Goal: Task Accomplishment & Management: Complete application form

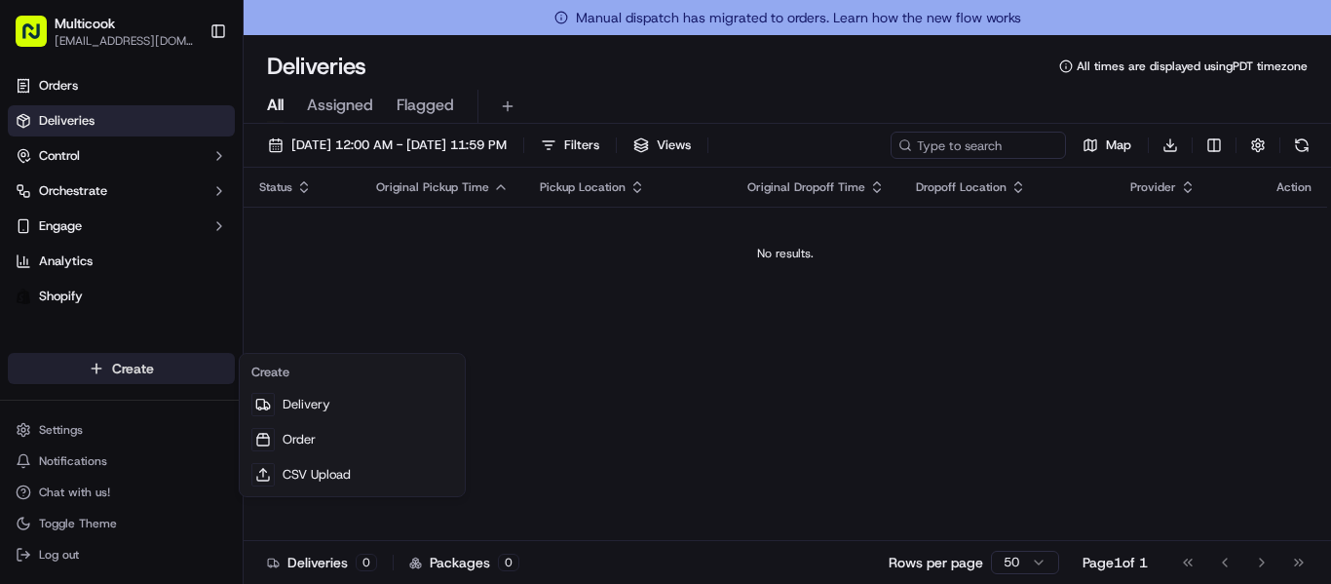
click at [157, 376] on html "Multicook [EMAIL_ADDRESS][DOMAIN_NAME] Toggle Sidebar Orders Deliveries Control…" at bounding box center [665, 292] width 1331 height 584
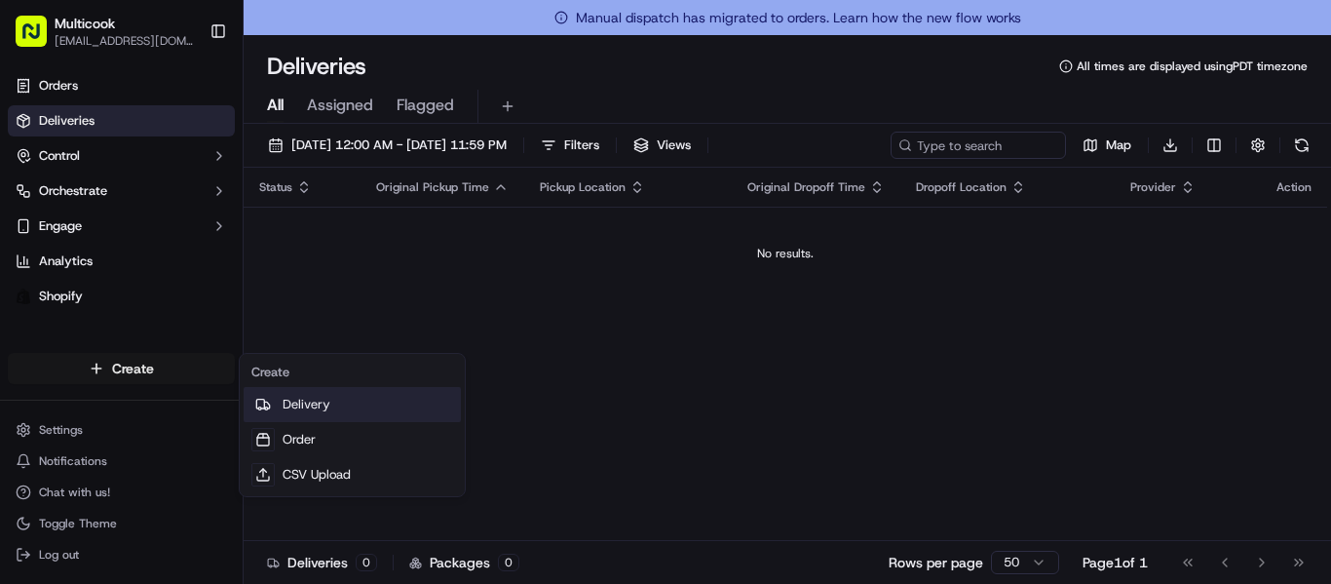
drag, startPoint x: 264, startPoint y: 395, endPoint x: 248, endPoint y: 411, distance: 22.7
click at [264, 395] on div at bounding box center [262, 404] width 23 height 23
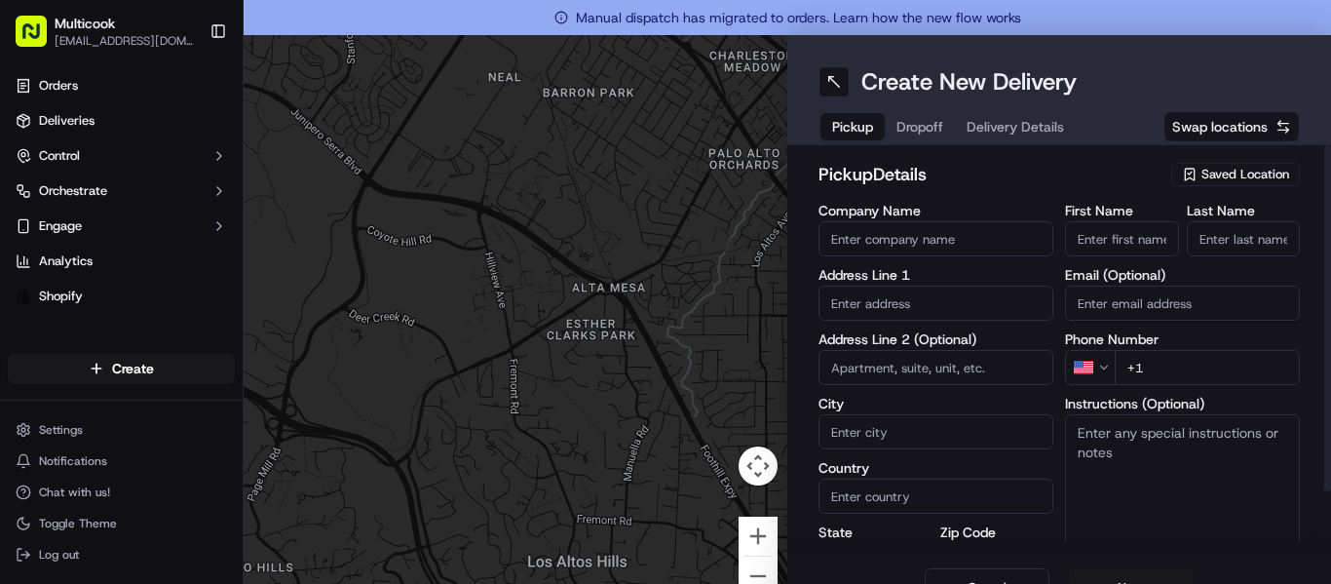
click at [1201, 175] on span "Saved Location" at bounding box center [1245, 175] width 88 height 18
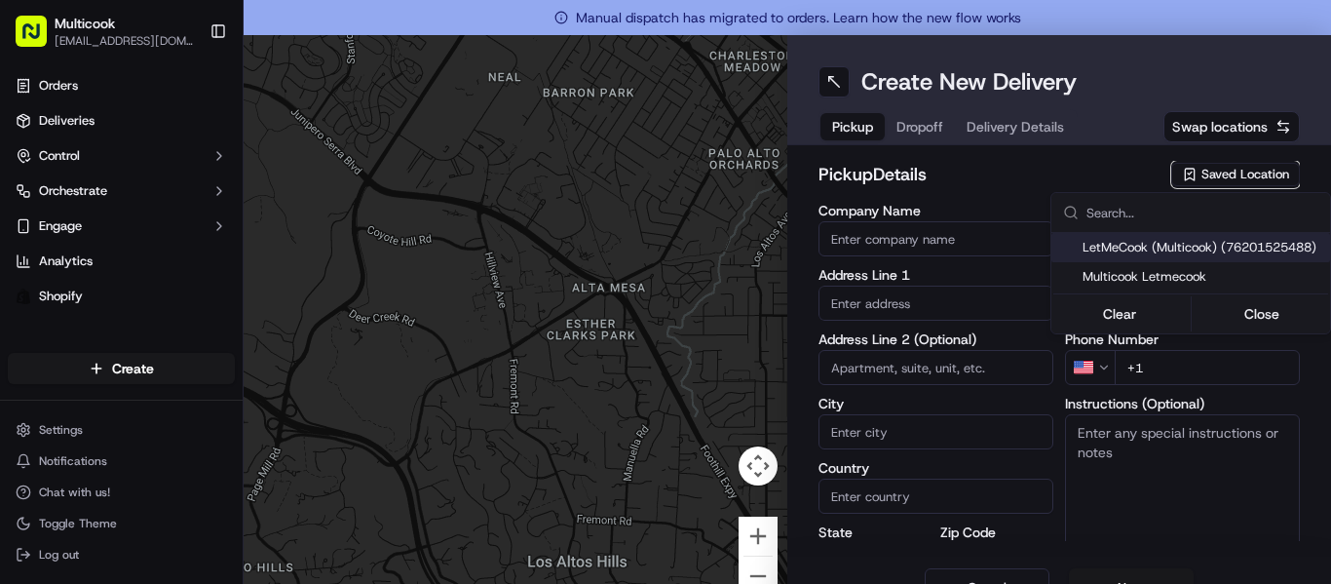
click at [1176, 245] on span "LetMeCook (Multicook) (76201525488)" at bounding box center [1202, 248] width 240 height 18
type input "LetMeCook (Multicook)"
type input "[STREET_ADDRESS]"
type input "[GEOGRAPHIC_DATA]"
type input "US"
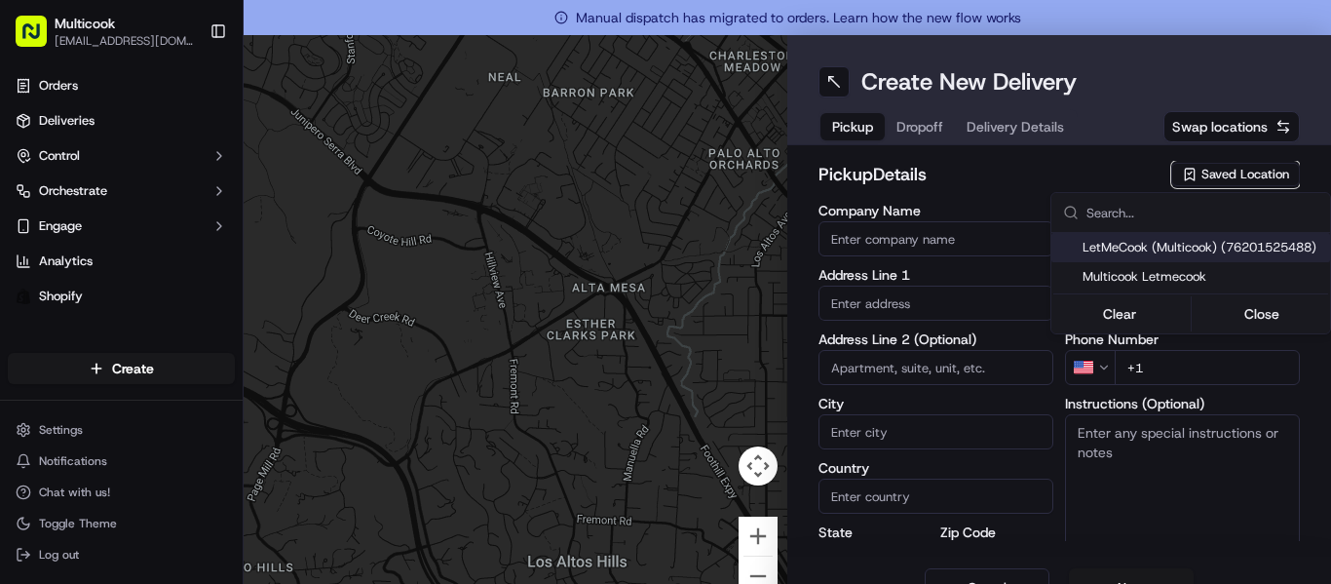
type input "CA"
type input "91423"
type input "[PERSON_NAME]"
type input "Nikityuk"
type input "[EMAIL_ADDRESS][DOMAIN_NAME]"
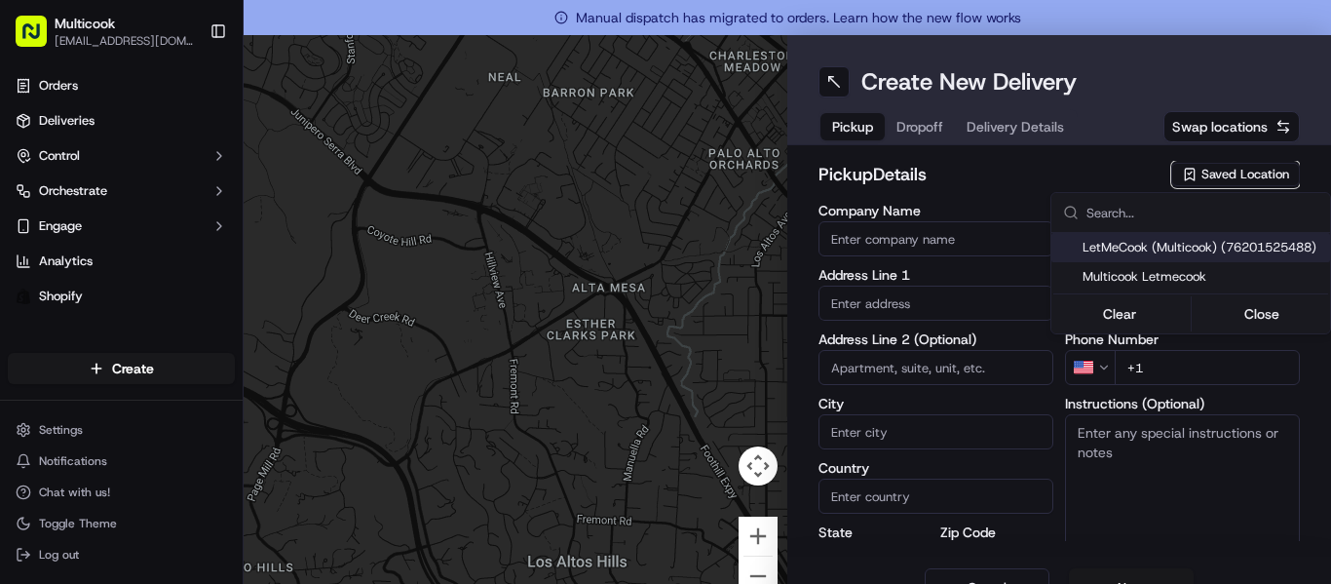
type input "[PHONE_NUMBER]"
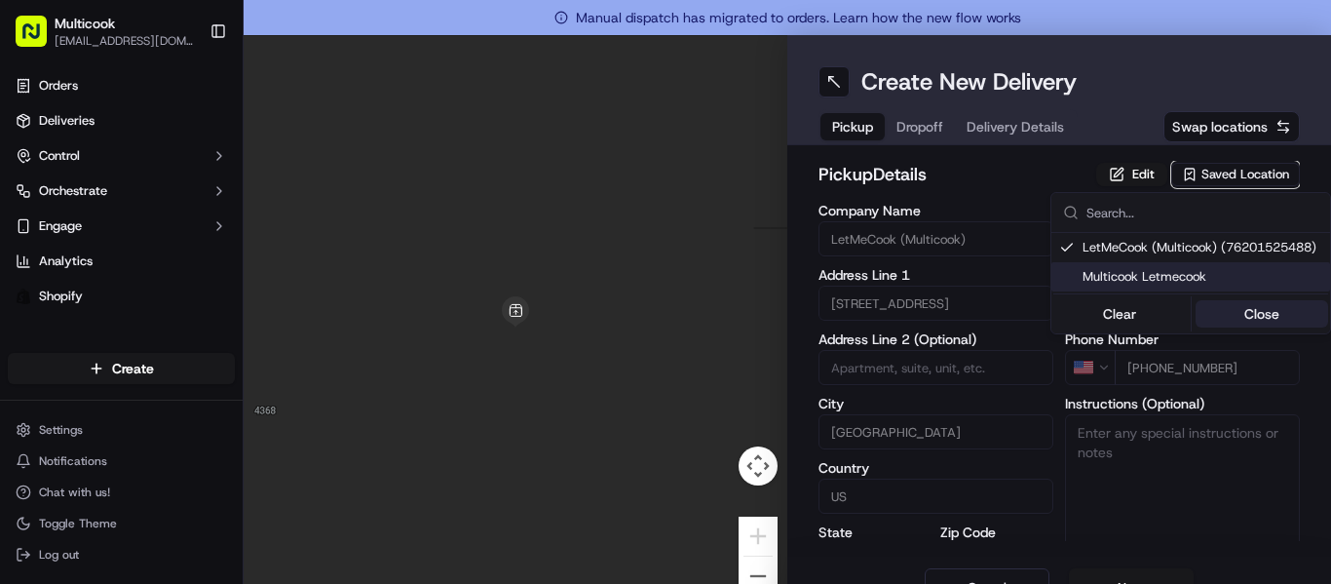
click at [1225, 303] on button "Close" at bounding box center [1261, 313] width 133 height 27
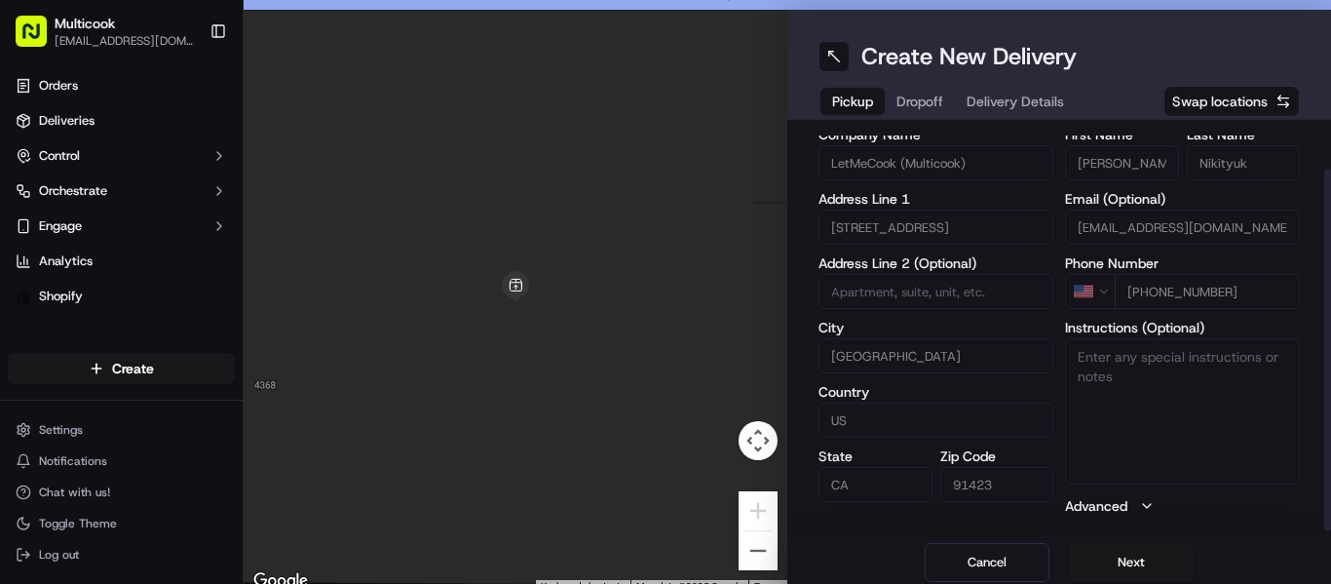
scroll to position [35, 0]
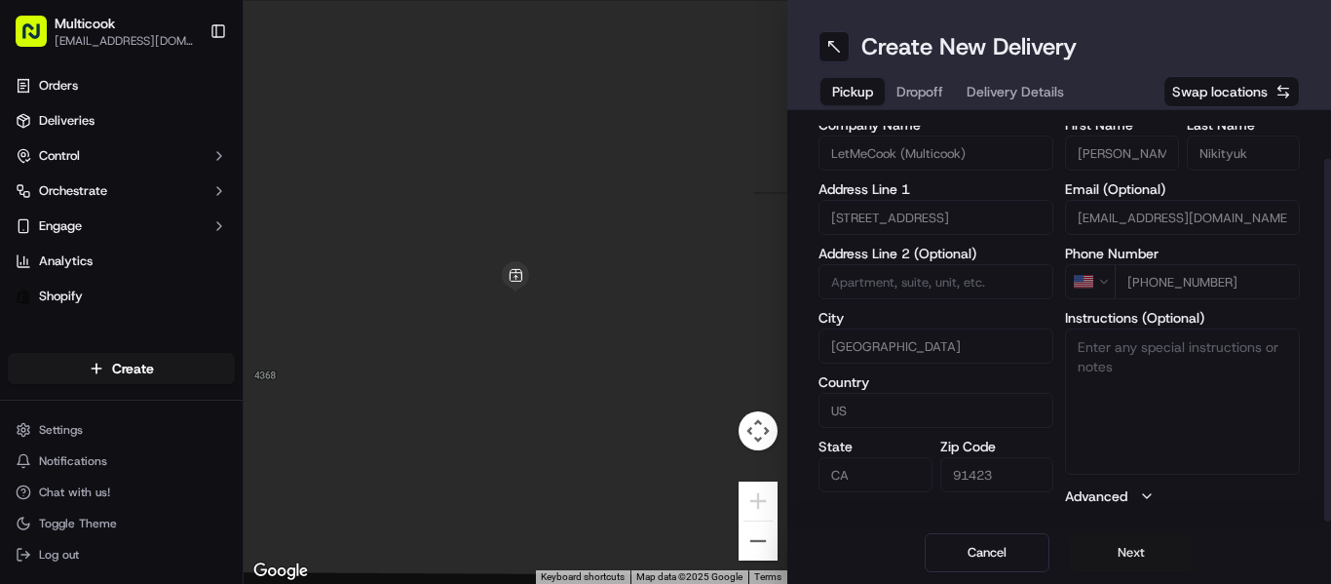
click at [1130, 536] on button "Next" at bounding box center [1131, 552] width 125 height 39
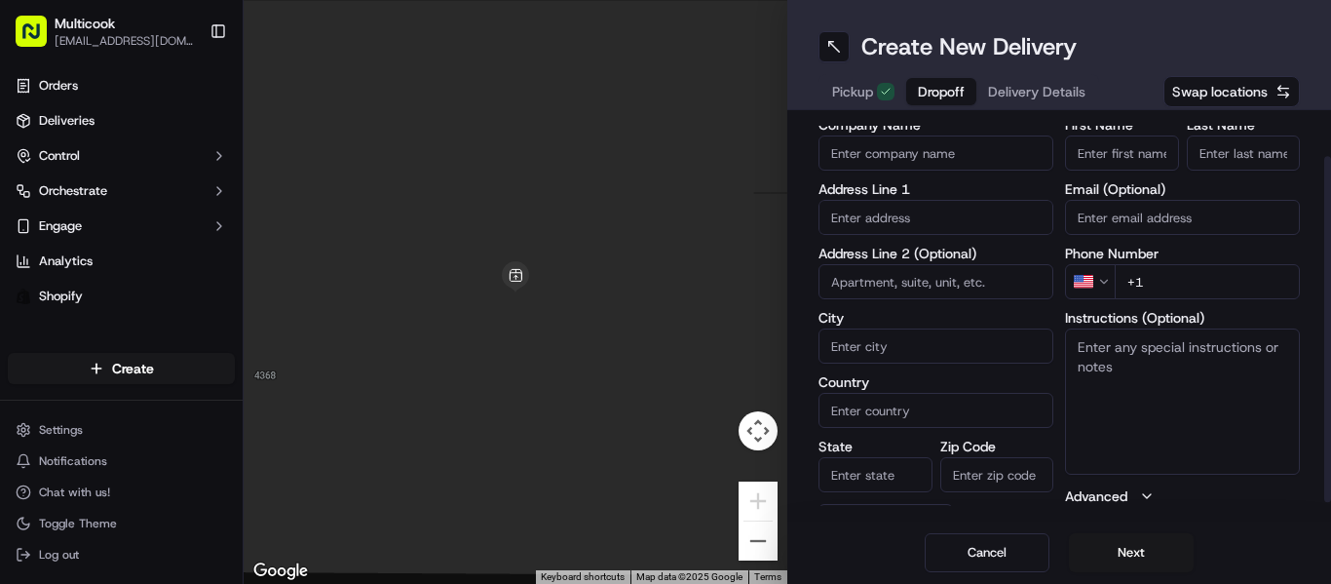
click at [1138, 143] on input "First Name" at bounding box center [1122, 152] width 114 height 35
paste input "[PERSON_NAME]"
type input "Marharyta"
click at [1204, 155] on input "Last Name" at bounding box center [1244, 152] width 114 height 35
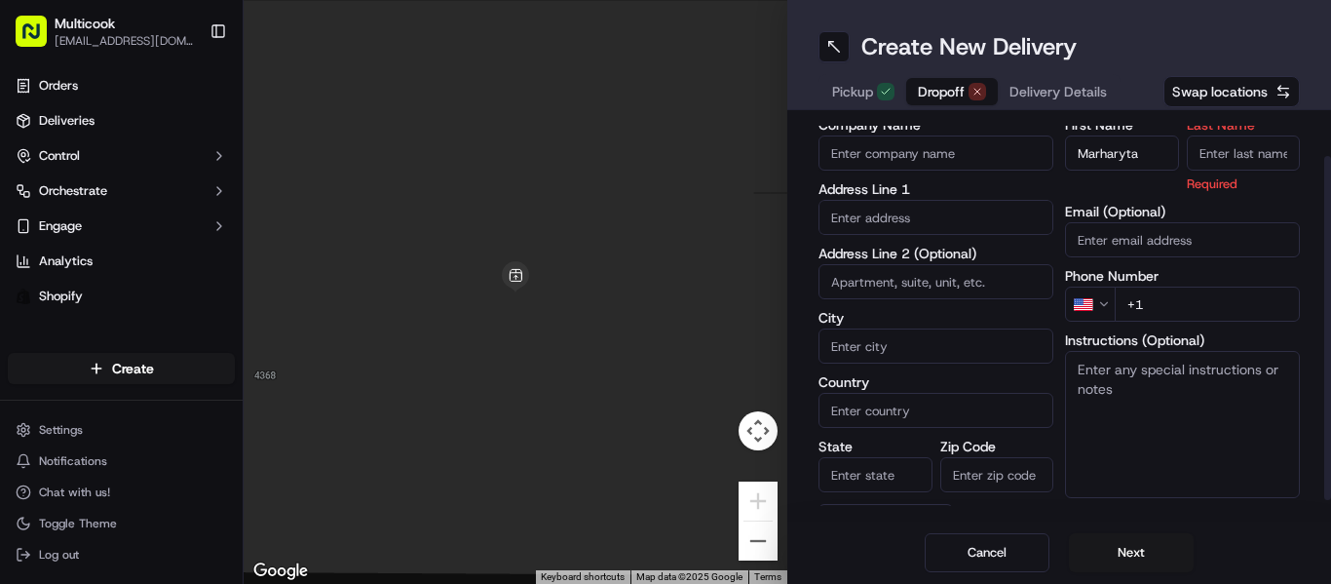
paste input "[PERSON_NAME]"
drag, startPoint x: 1215, startPoint y: 162, endPoint x: 1176, endPoint y: 146, distance: 42.0
click at [1187, 146] on input "[PERSON_NAME]" at bounding box center [1244, 152] width 114 height 35
type input "Khrystych"
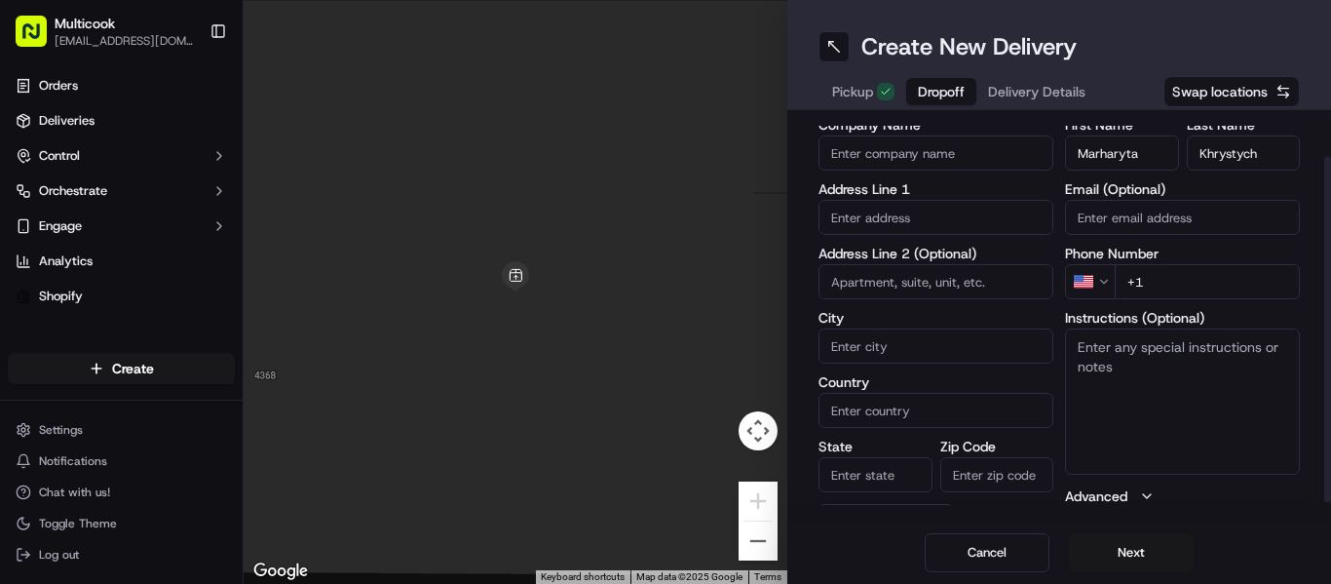
click at [1147, 271] on input "+1" at bounding box center [1206, 281] width 185 height 35
paste input "[PHONE_NUMBER]"
type input "[PHONE_NUMBER]"
click at [936, 214] on input "text" at bounding box center [935, 217] width 235 height 35
paste input "[STREET_ADDRESS][PERSON_NAME]"
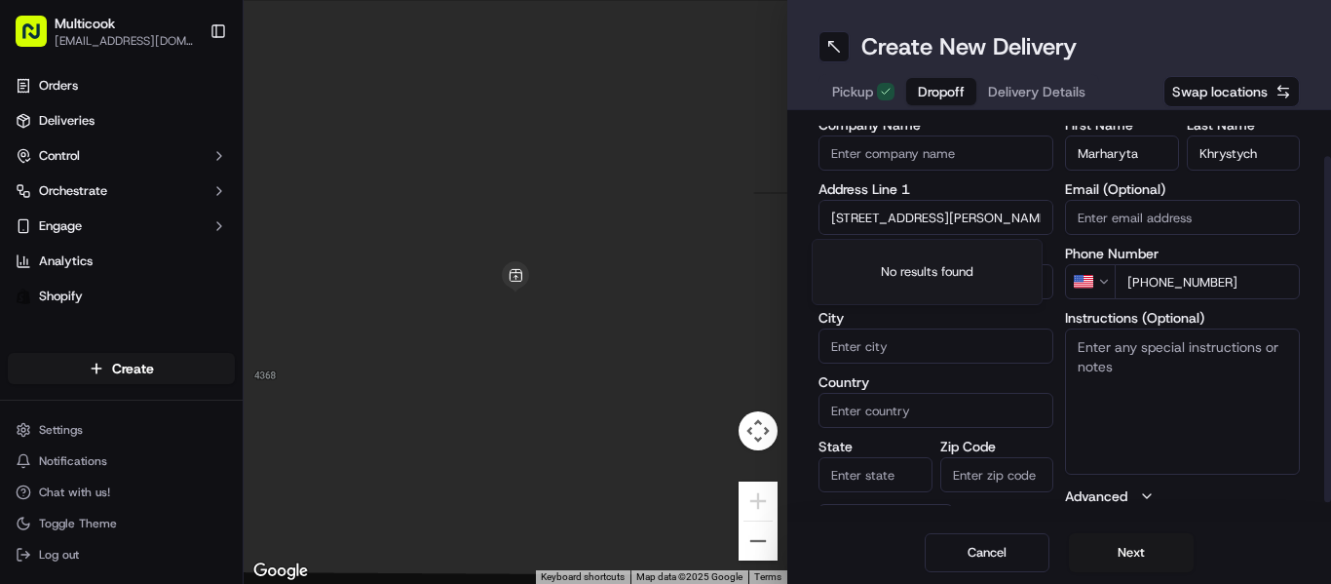
scroll to position [0, 272]
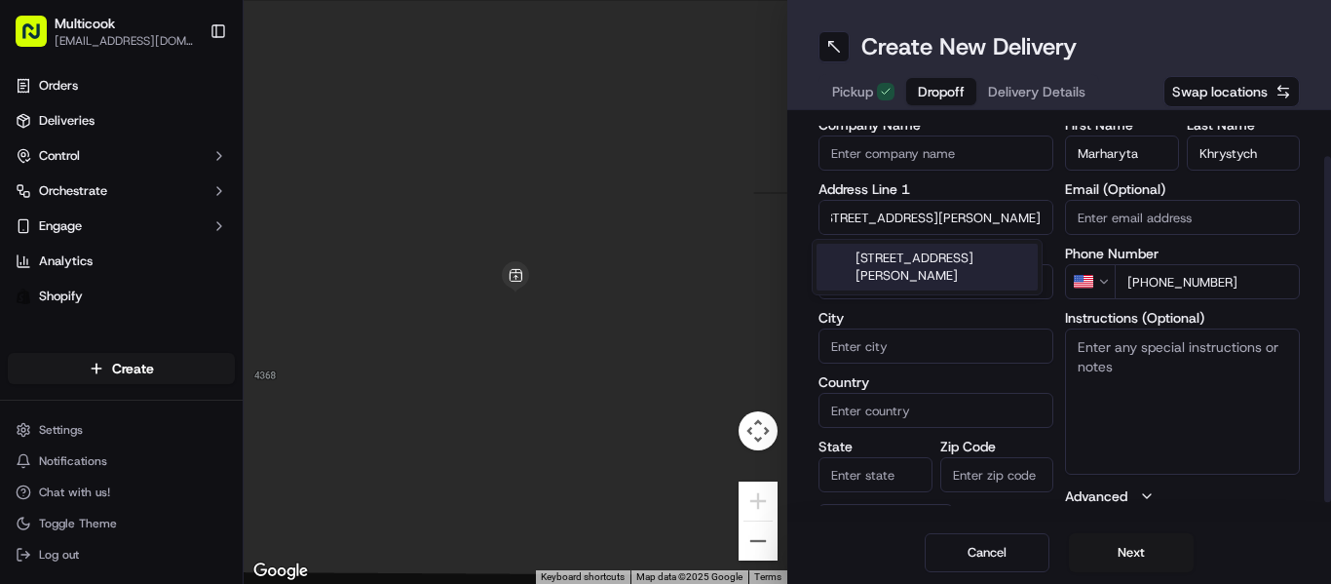
click at [942, 260] on div "[STREET_ADDRESS][PERSON_NAME]" at bounding box center [926, 267] width 221 height 47
type input "[STREET_ADDRESS][PERSON_NAME]"
type input "510"
type input "[GEOGRAPHIC_DATA]"
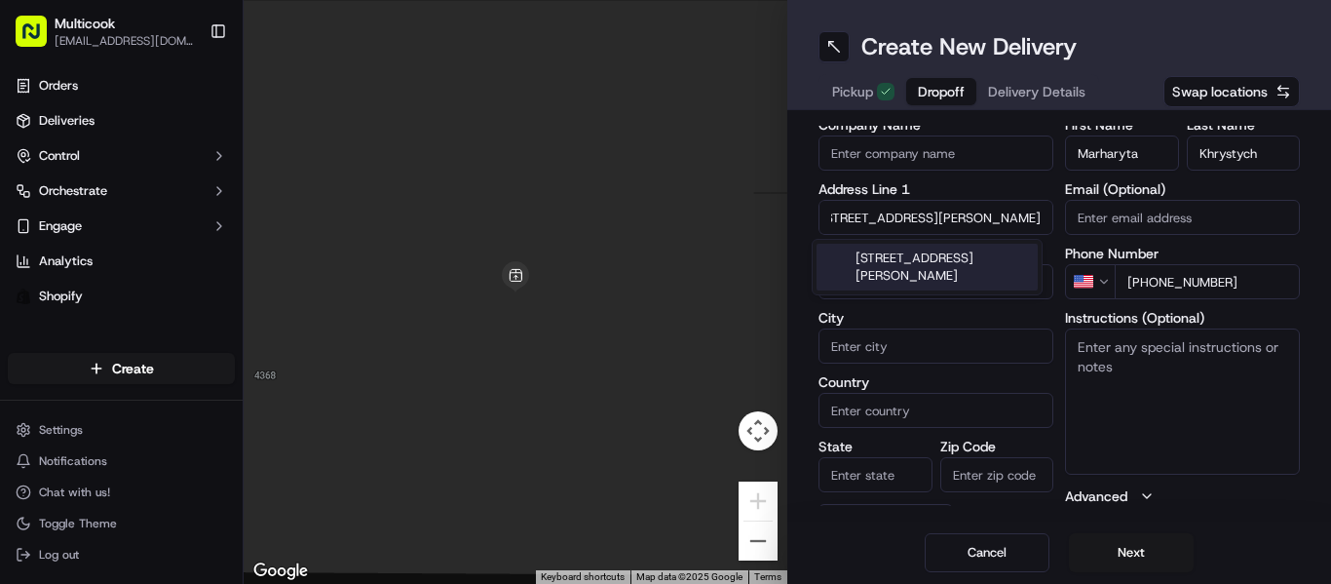
type input "CA"
type input "90046"
type input "[STREET_ADDRESS][PERSON_NAME]"
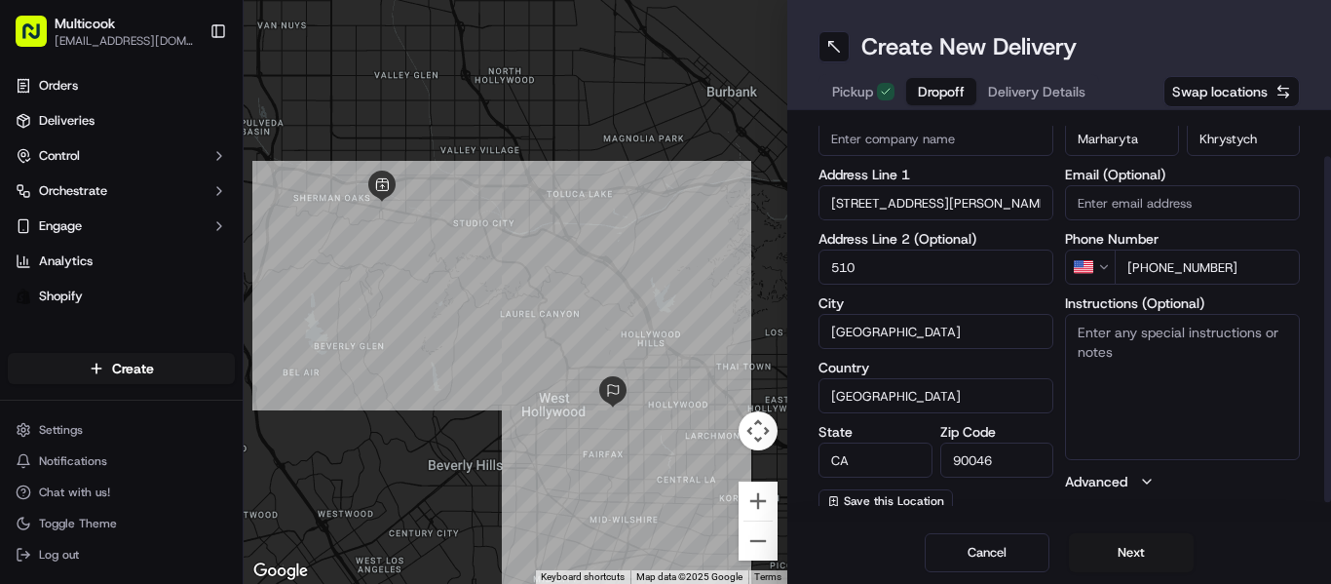
scroll to position [72, 0]
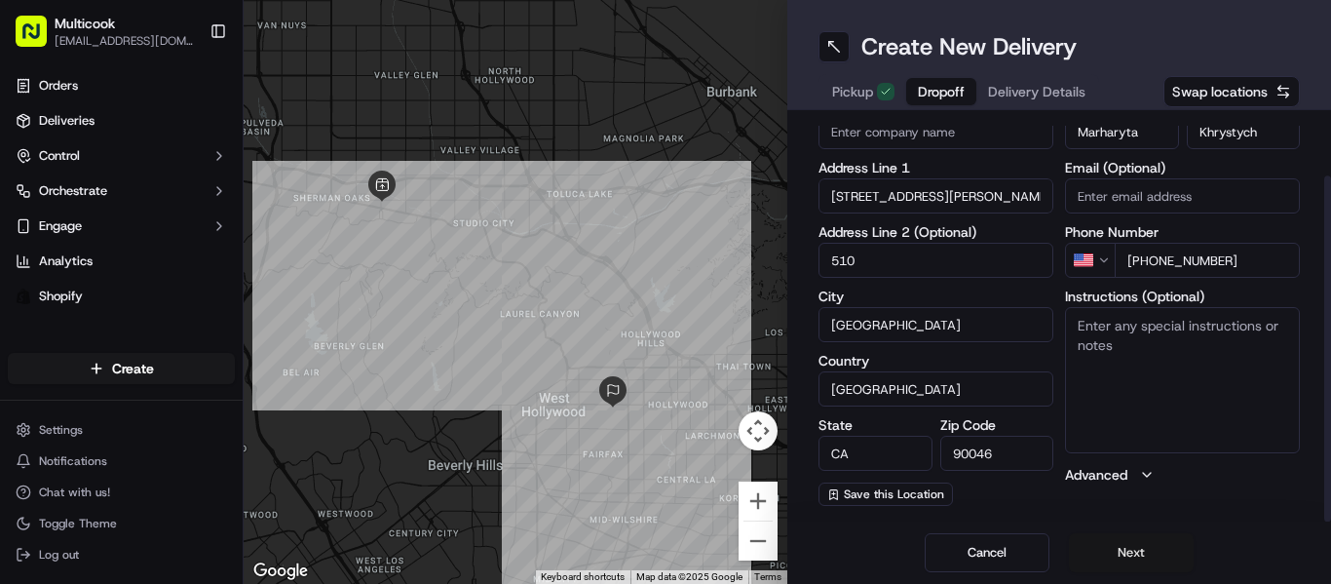
click at [1086, 541] on button "Next" at bounding box center [1131, 552] width 125 height 39
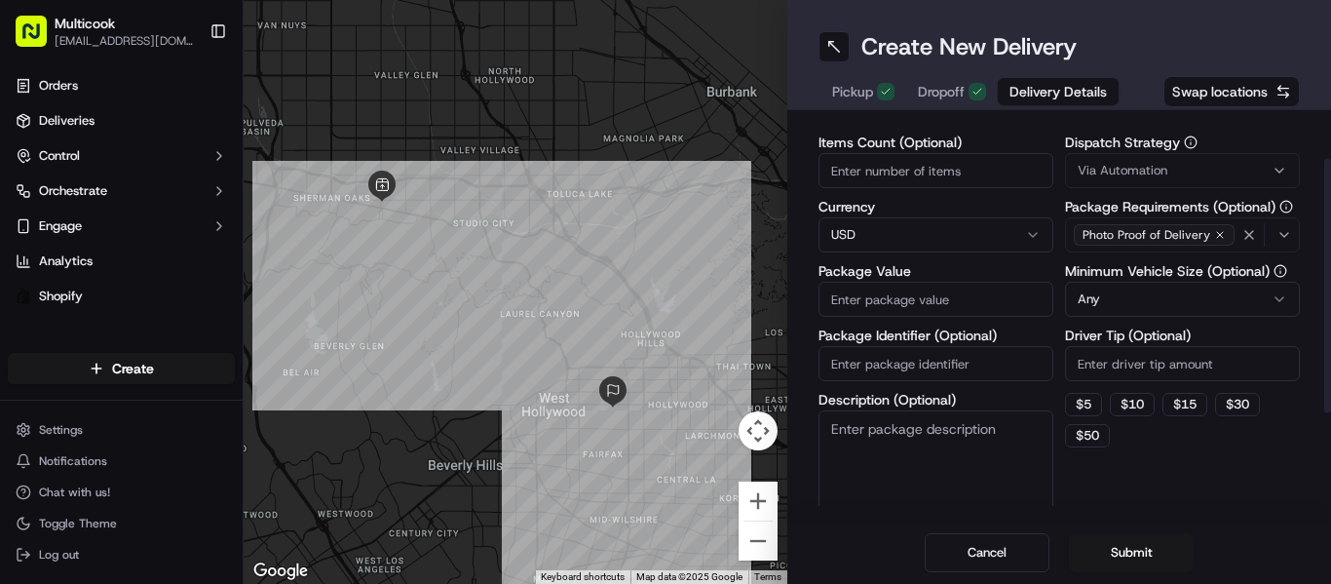
click at [923, 161] on input "Items Count (Optional)" at bounding box center [935, 170] width 235 height 35
type input "2"
click at [890, 299] on input "Package Value" at bounding box center [935, 299] width 235 height 35
type input "155"
click at [1193, 471] on div "Dispatch Strategy Via Automation Package Requirements (Optional) Photo Proof of…" at bounding box center [1182, 327] width 235 height 384
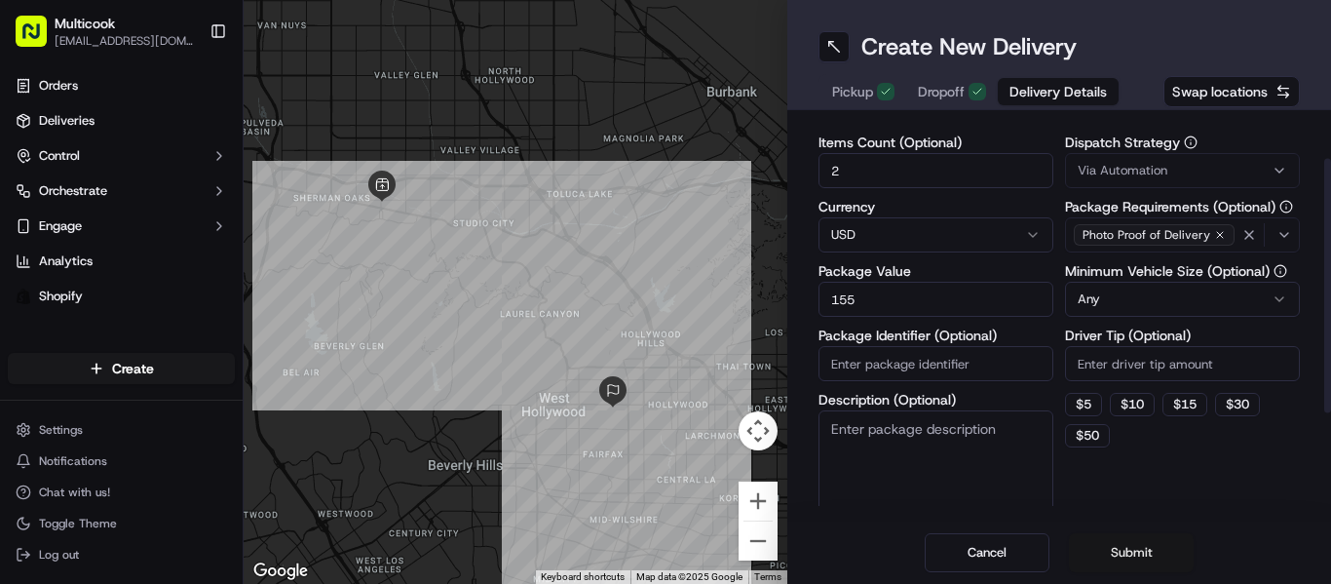
click at [1126, 562] on button "Submit" at bounding box center [1131, 552] width 125 height 39
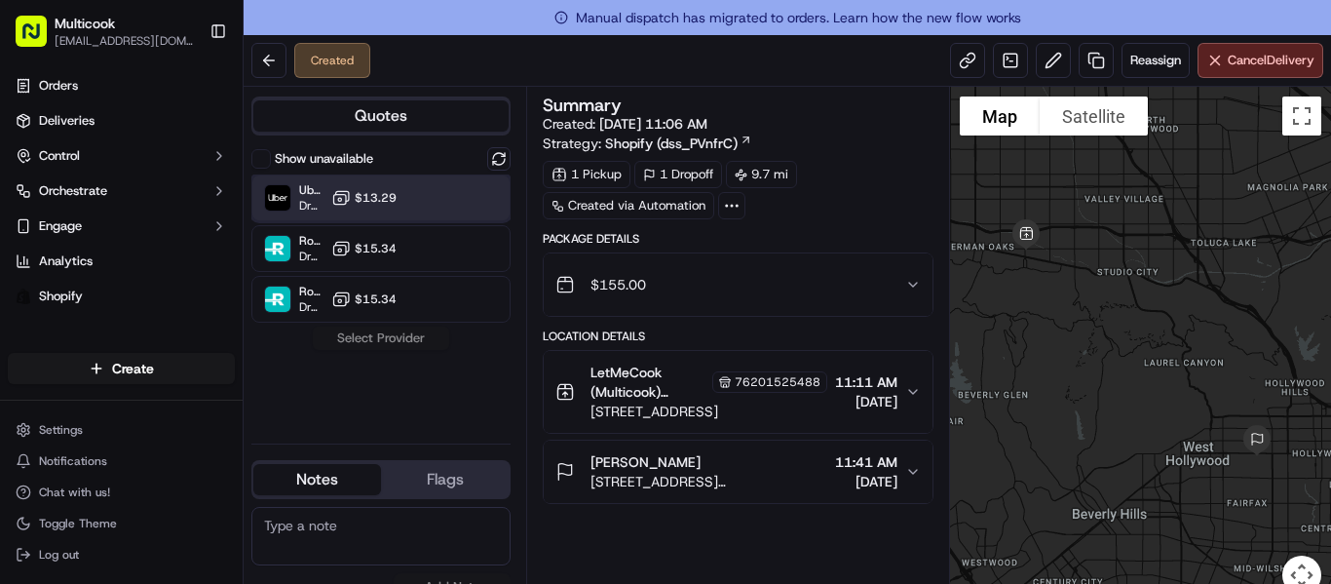
click at [490, 187] on div "Uber Dropoff ETA 51 minutes $13.29" at bounding box center [380, 197] width 259 height 47
click at [402, 340] on button "Assign Provider" at bounding box center [381, 337] width 138 height 23
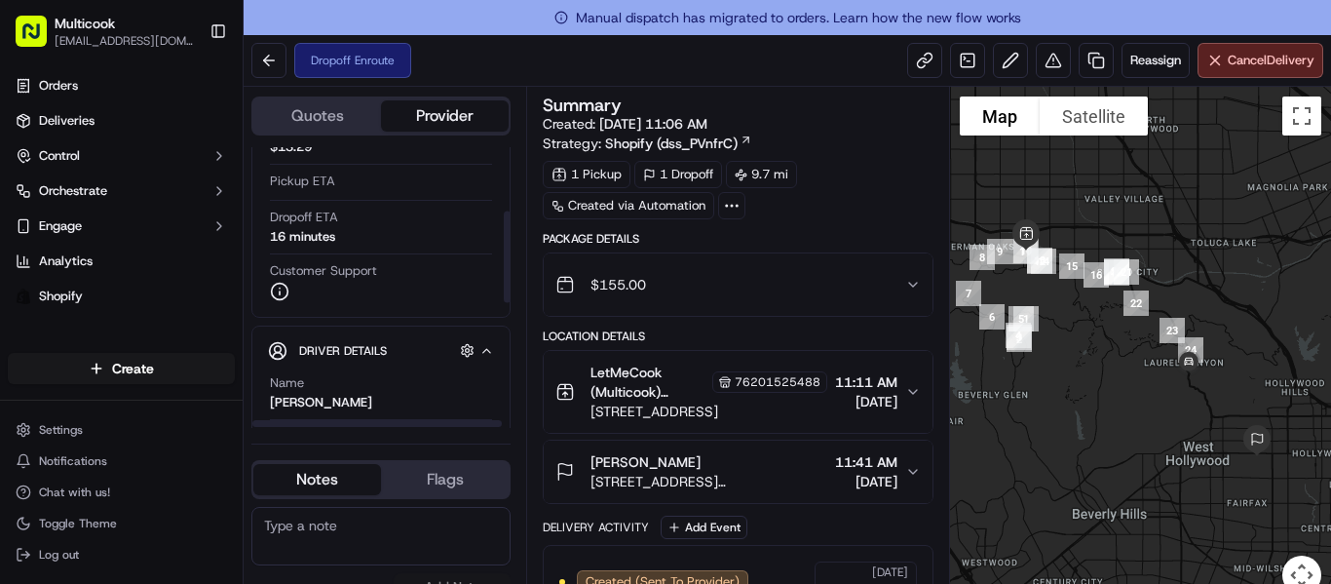
scroll to position [195, 0]
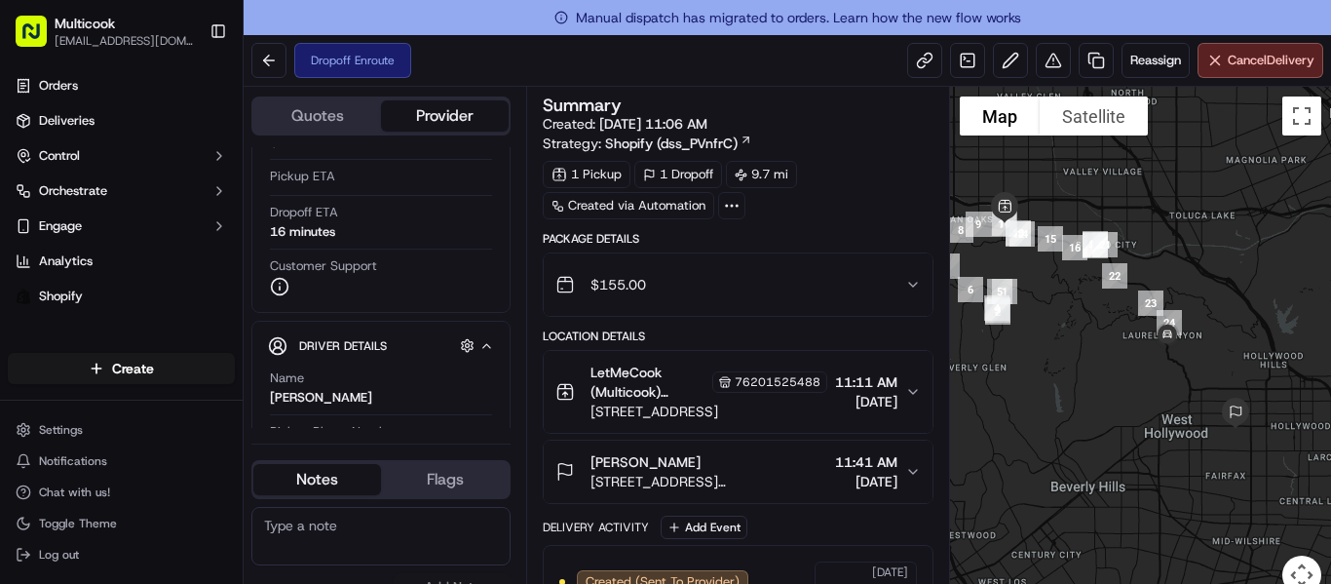
drag, startPoint x: 1130, startPoint y: 385, endPoint x: 1109, endPoint y: 354, distance: 37.8
click at [1109, 354] on div at bounding box center [1140, 352] width 381 height 531
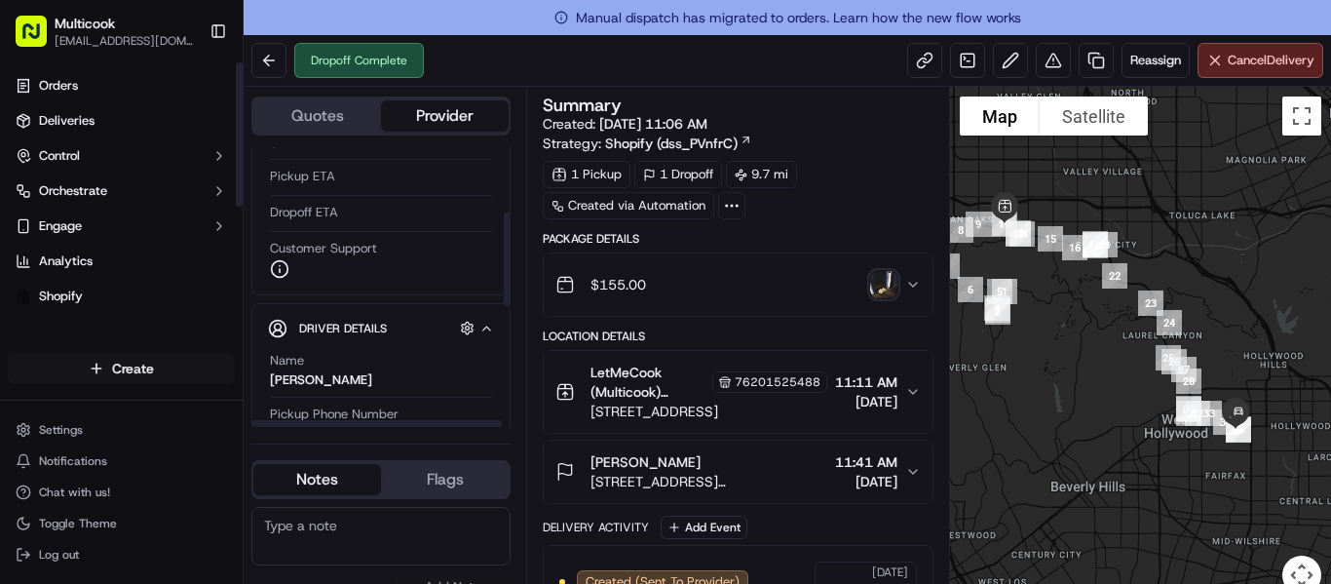
click at [166, 365] on html "Multicook [EMAIL_ADDRESS][DOMAIN_NAME] Toggle Sidebar Orders Deliveries Control…" at bounding box center [665, 292] width 1331 height 584
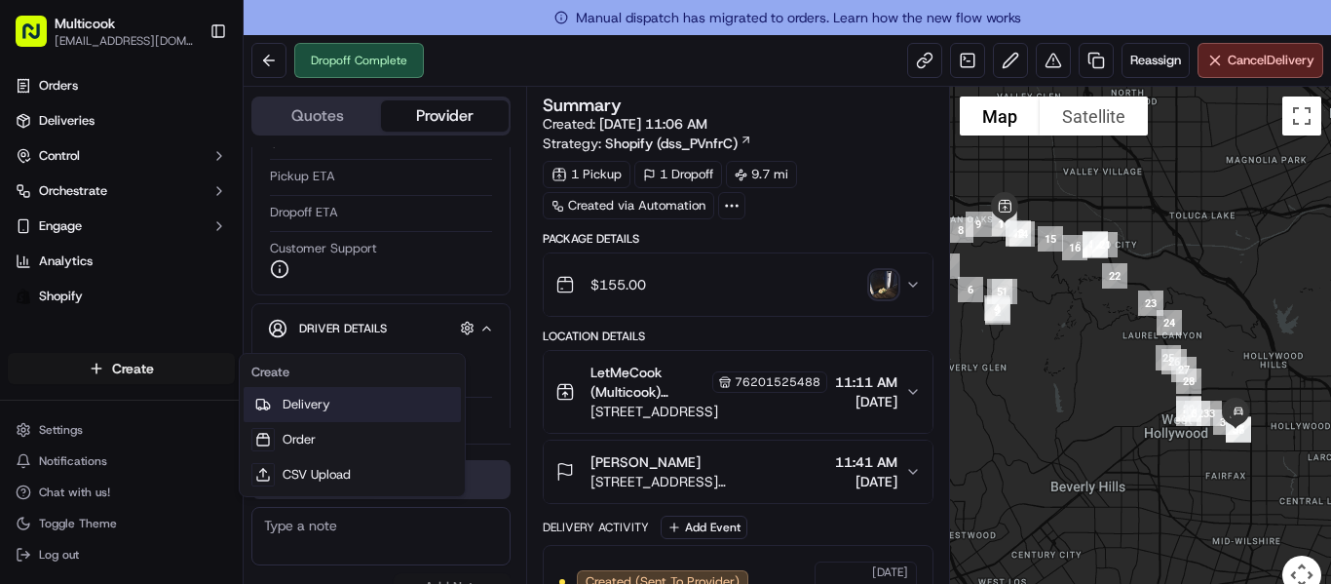
click at [298, 415] on link "Delivery" at bounding box center [352, 404] width 217 height 35
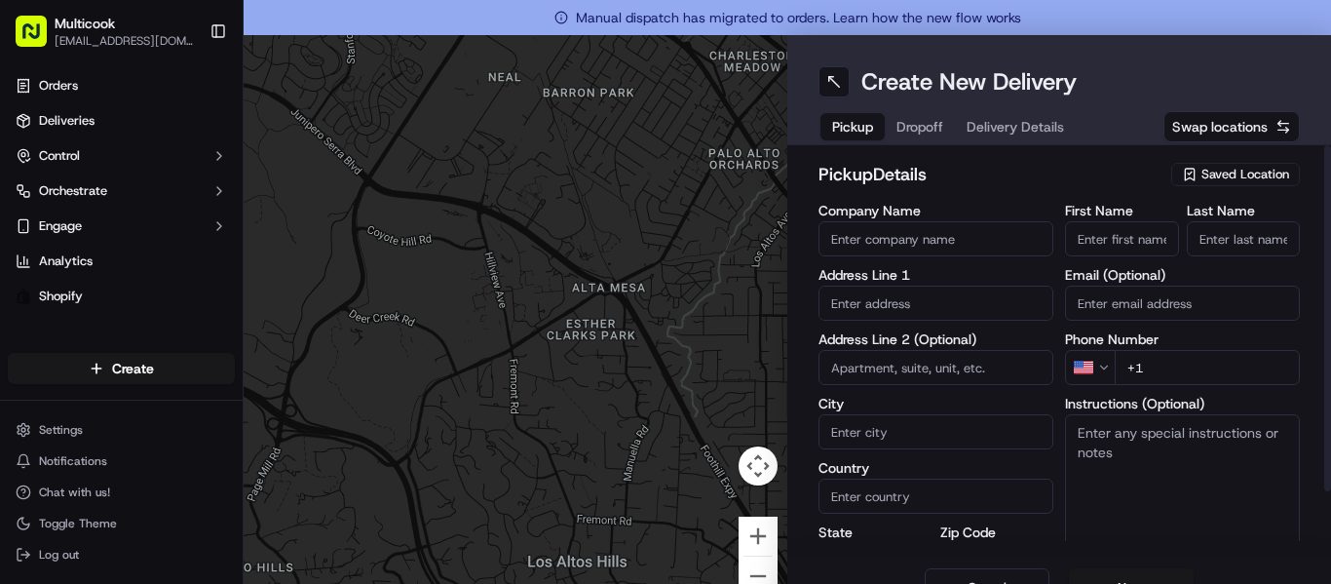
click at [1201, 156] on div "pickup Details Saved Location Company Name Address Line 1 Address Line 2 (Optio…" at bounding box center [1059, 350] width 544 height 411
click at [1199, 165] on div "Saved Location" at bounding box center [1235, 174] width 129 height 23
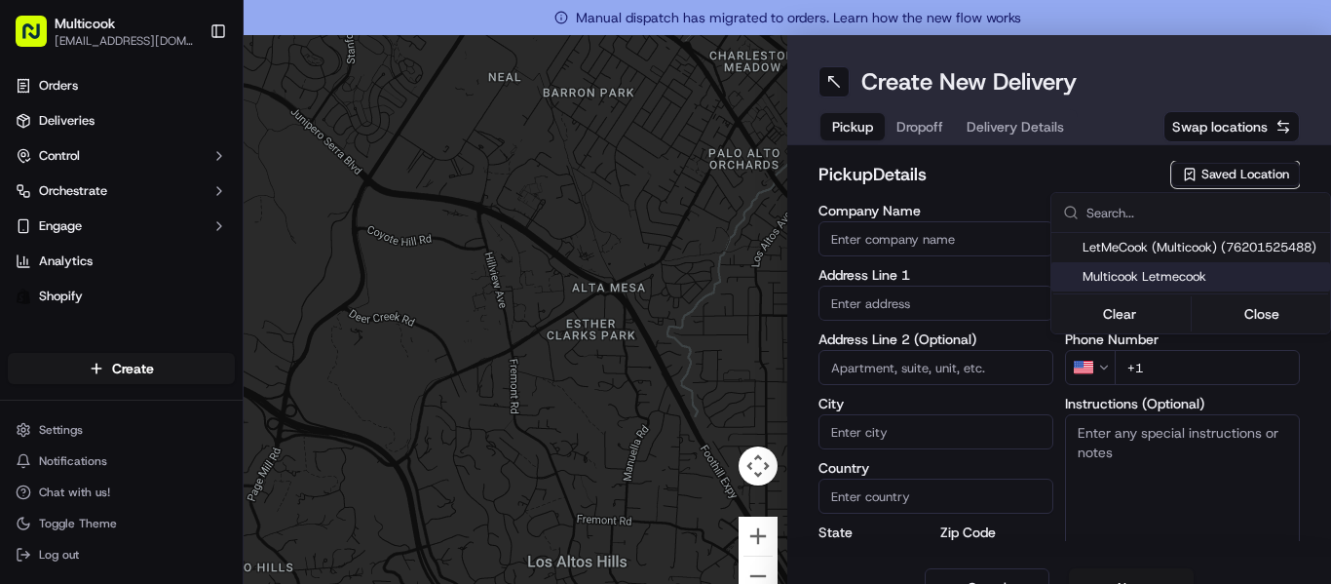
click at [1175, 280] on span "Multicook Letmecook" at bounding box center [1202, 277] width 240 height 18
type input "Multicook Letmecook"
type input "[STREET_ADDRESS]"
type input "[GEOGRAPHIC_DATA]"
type input "US"
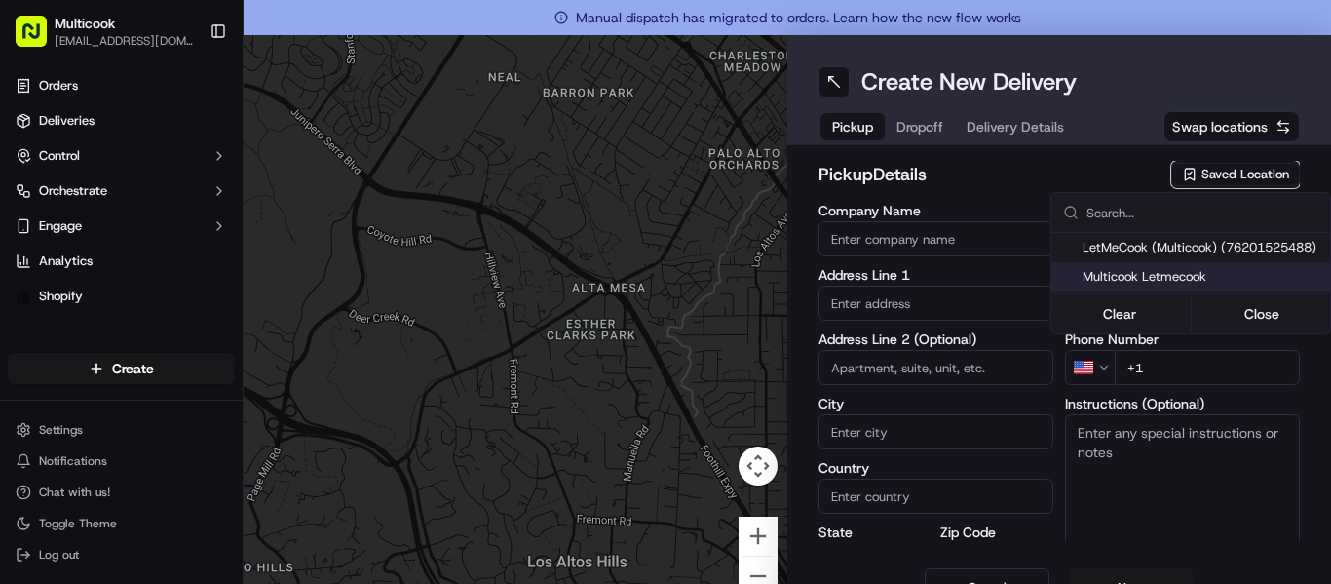
type input "CA"
type input "91423"
type input "[PERSON_NAME]"
type input "Nikityuk"
type input "[EMAIL_ADDRESS][DOMAIN_NAME]"
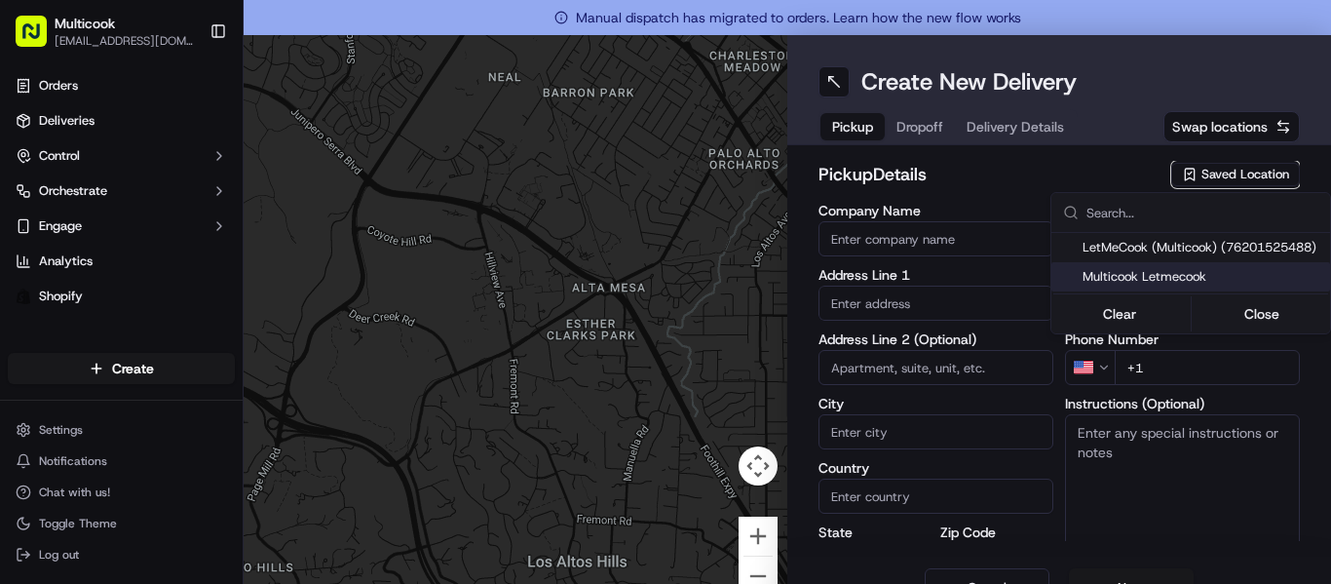
type input "[PHONE_NUMBER]"
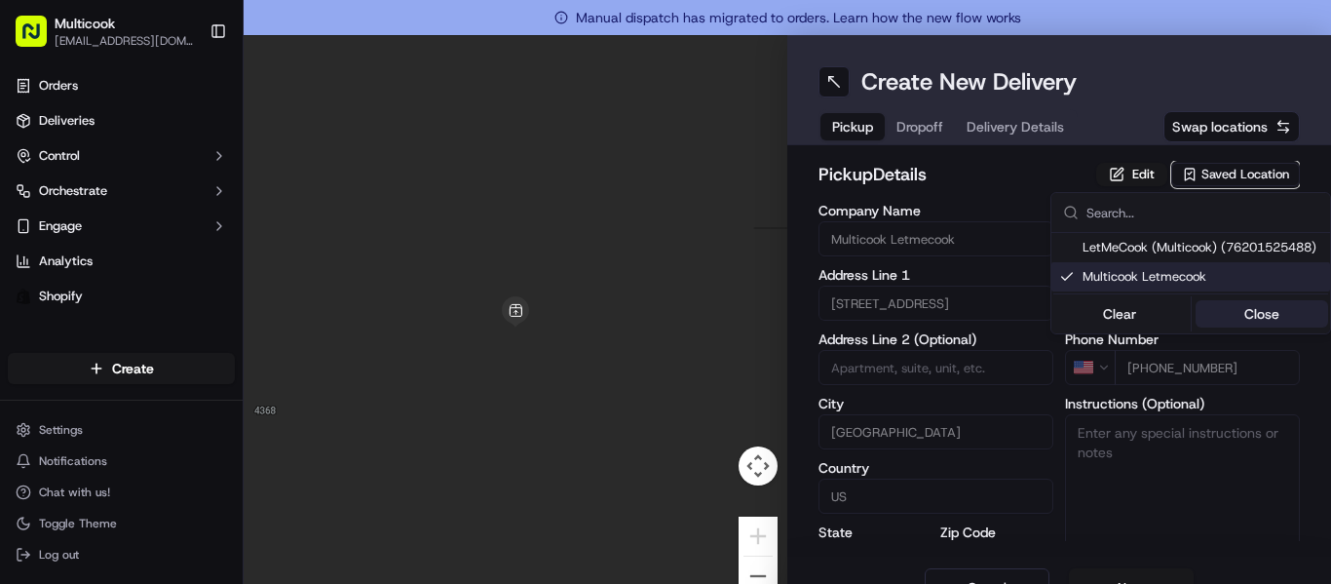
click at [1273, 309] on button "Close" at bounding box center [1261, 313] width 133 height 27
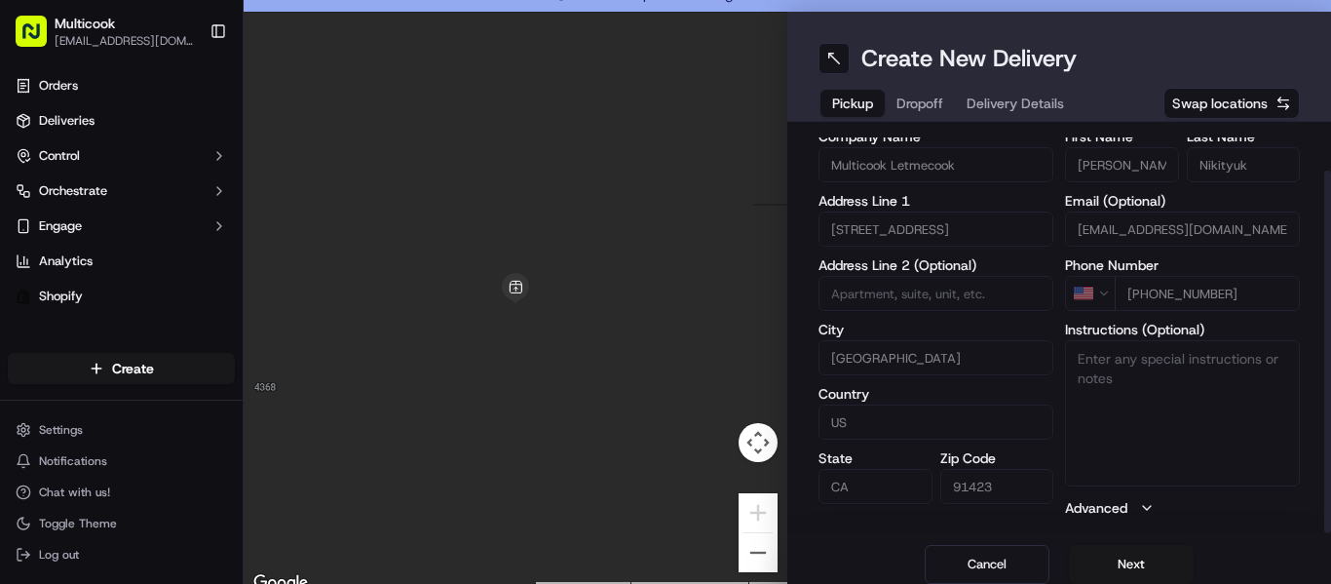
scroll to position [35, 0]
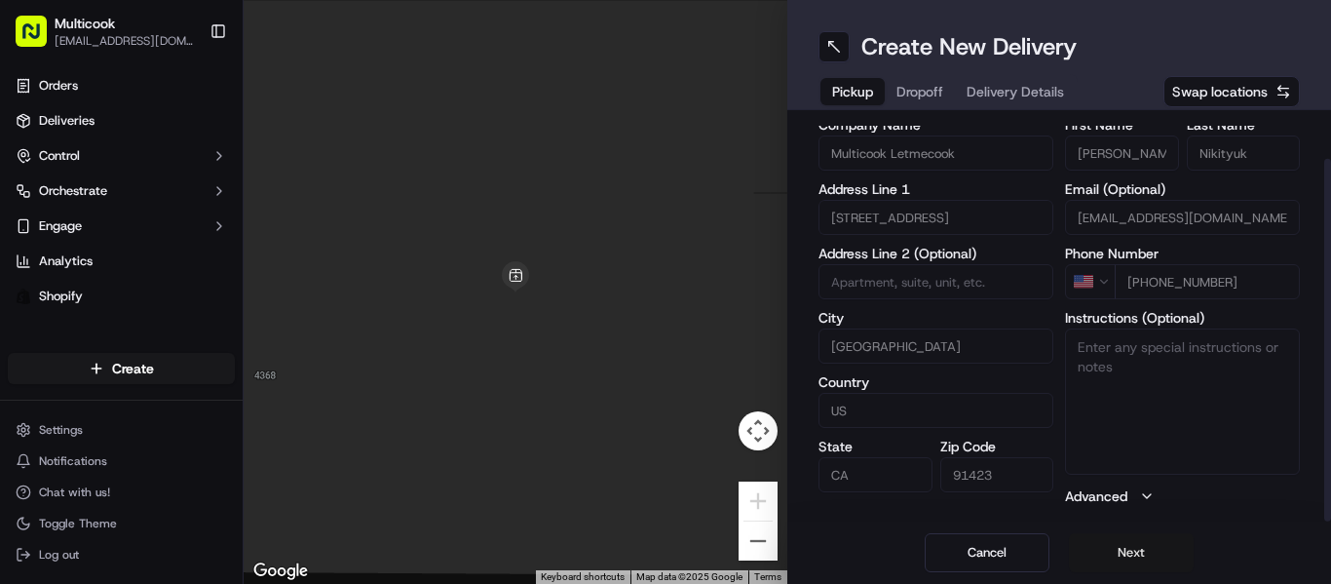
click at [1144, 555] on button "Next" at bounding box center [1131, 552] width 125 height 39
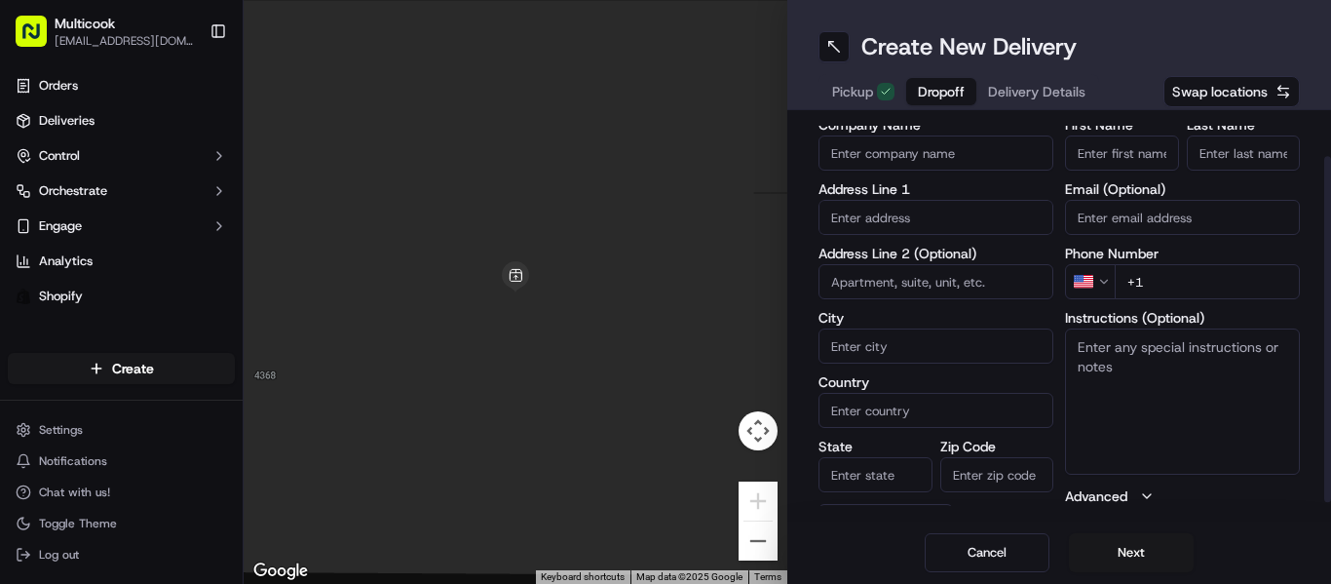
click at [1117, 156] on input "First Name" at bounding box center [1122, 152] width 114 height 35
paste input "[PERSON_NAME]"
type input "[PERSON_NAME]"
click at [1222, 154] on input "Last Name" at bounding box center [1244, 152] width 114 height 35
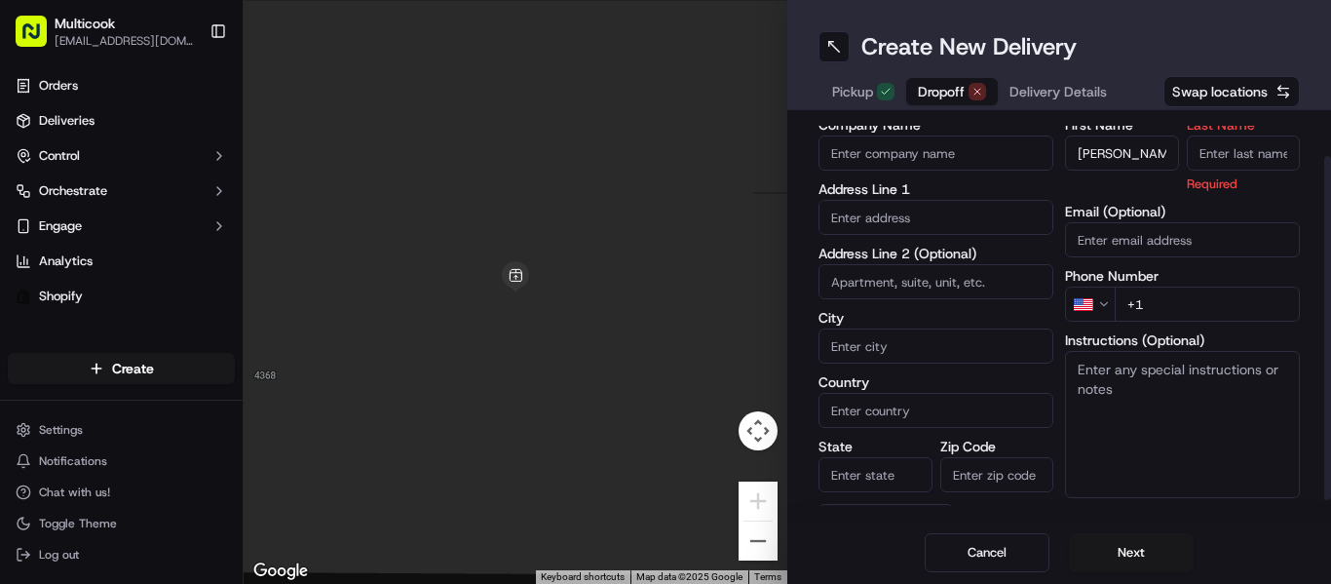
paste input "[PERSON_NAME]"
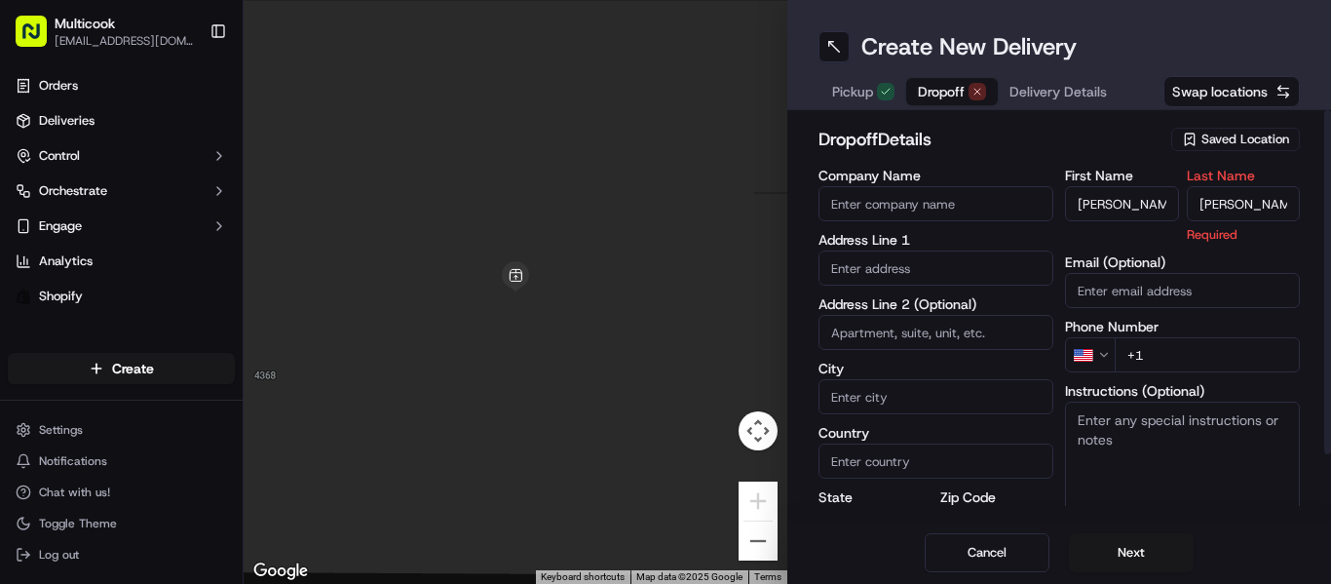
drag, startPoint x: 1221, startPoint y: 152, endPoint x: 1065, endPoint y: 99, distance: 164.5
click at [1065, 99] on div "Create New Delivery Pickup Dropoff Delivery Details Swap locations dropoff Deta…" at bounding box center [1059, 292] width 544 height 584
type input "[PERSON_NAME]"
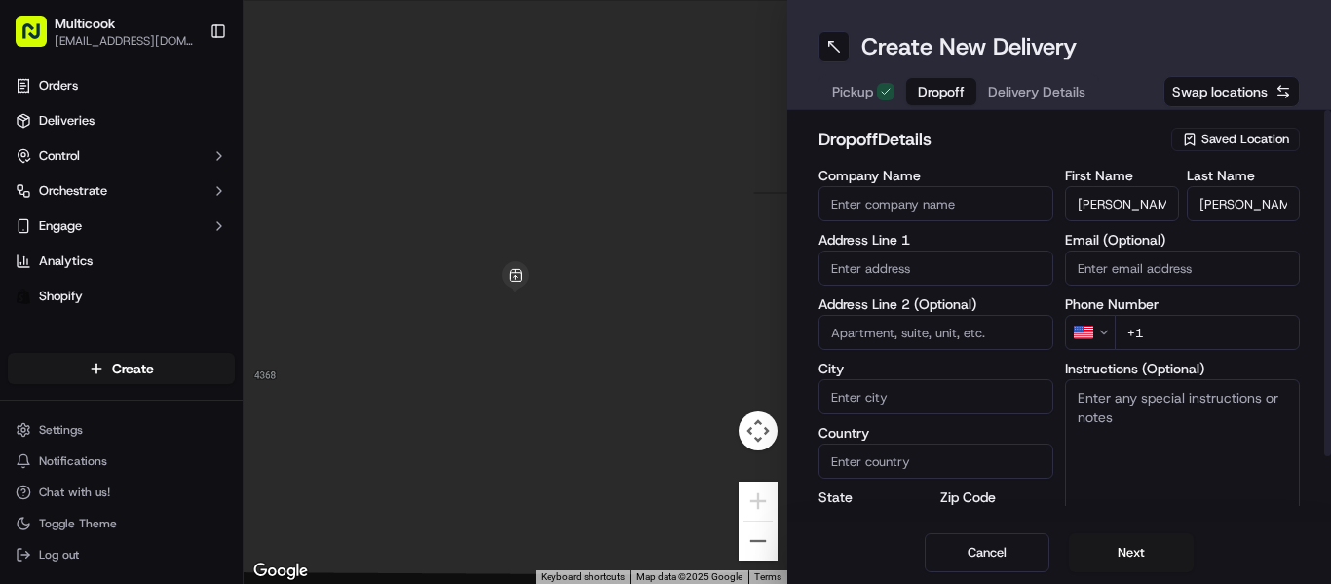
click at [1186, 330] on input "+1" at bounding box center [1206, 332] width 185 height 35
paste input "[PHONE_NUMBER]"
type input "[PHONE_NUMBER]"
click at [856, 252] on input "text" at bounding box center [935, 267] width 235 height 35
paste input "[STREET_ADDRESS][PERSON_NAME]"
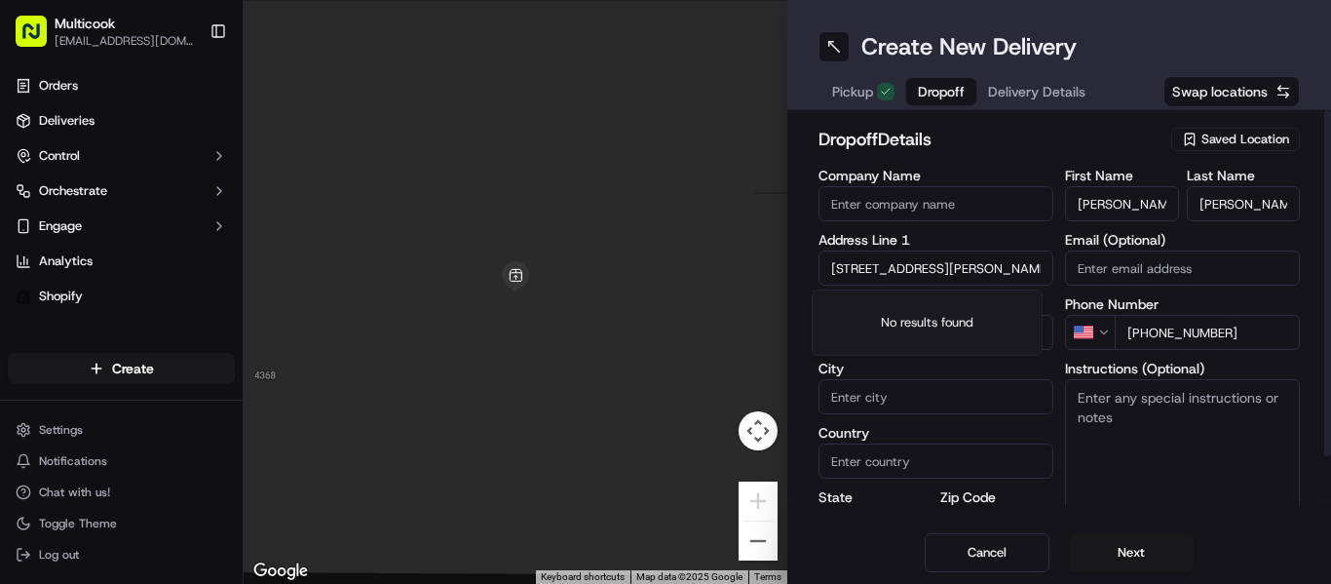
scroll to position [0, 225]
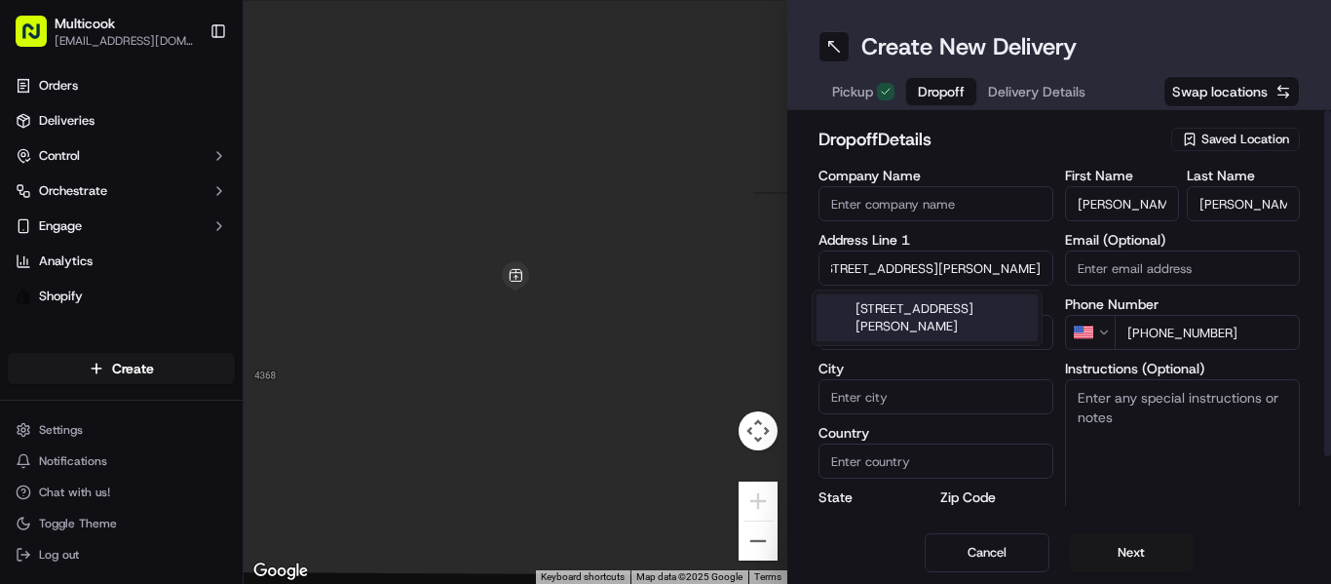
click at [898, 314] on div "[STREET_ADDRESS][PERSON_NAME]" at bounding box center [926, 317] width 221 height 47
type input "[STREET_ADDRESS][PERSON_NAME]"
type input "2310"
type input "[GEOGRAPHIC_DATA]"
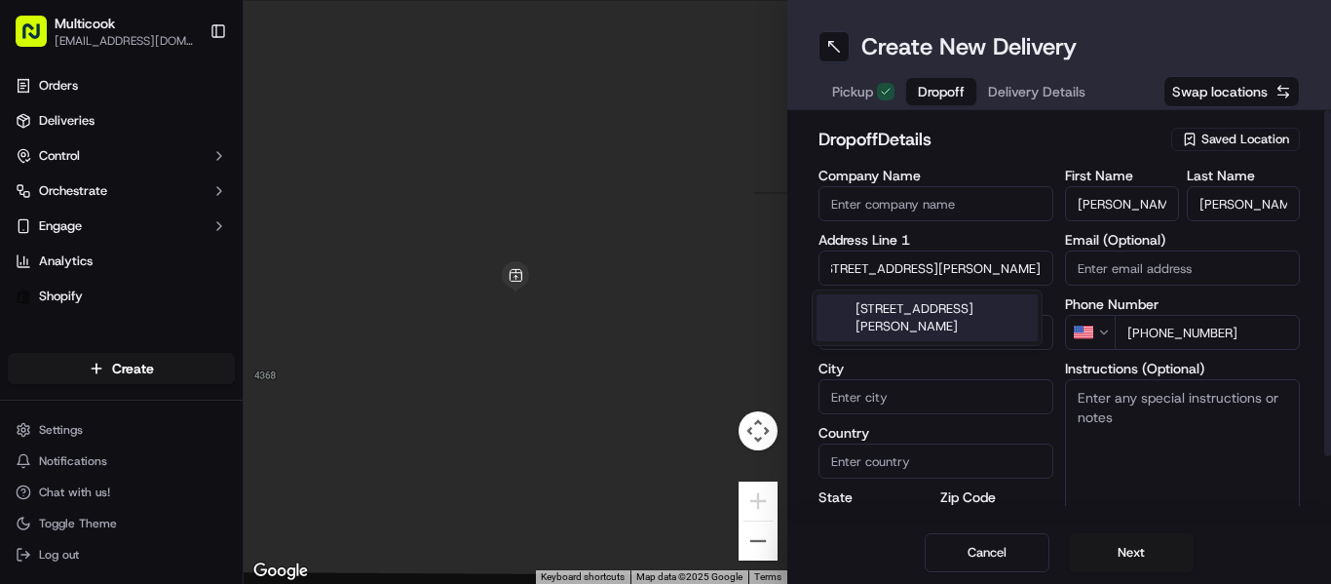
type input "CA"
type input "90028"
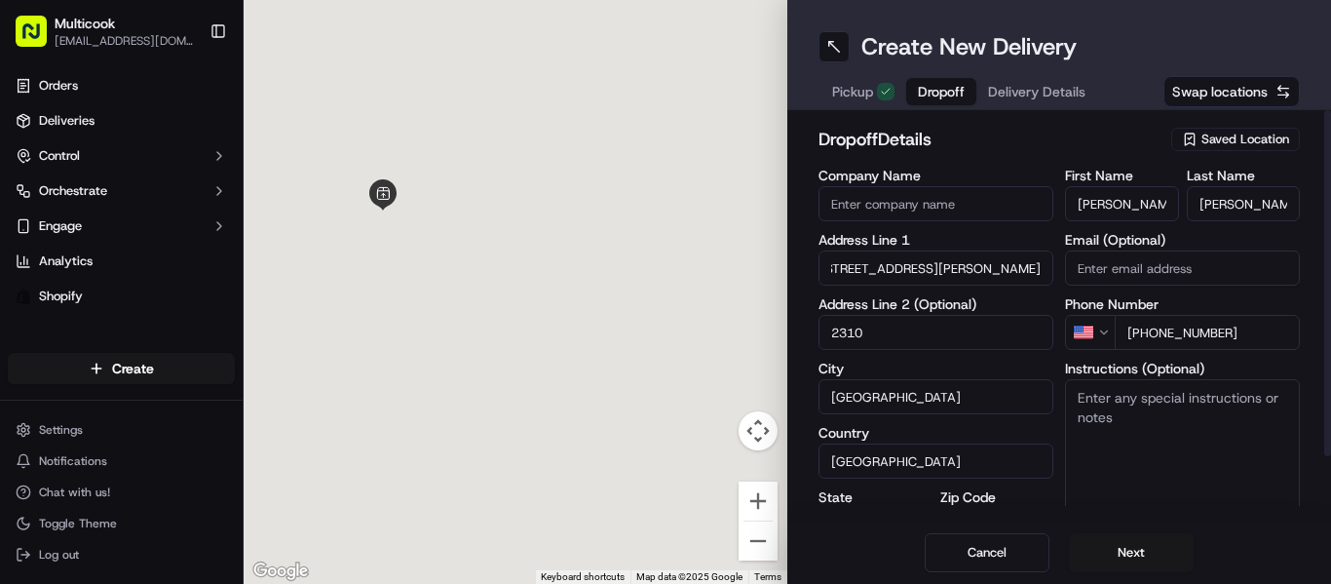
type input "[STREET_ADDRESS][PERSON_NAME]"
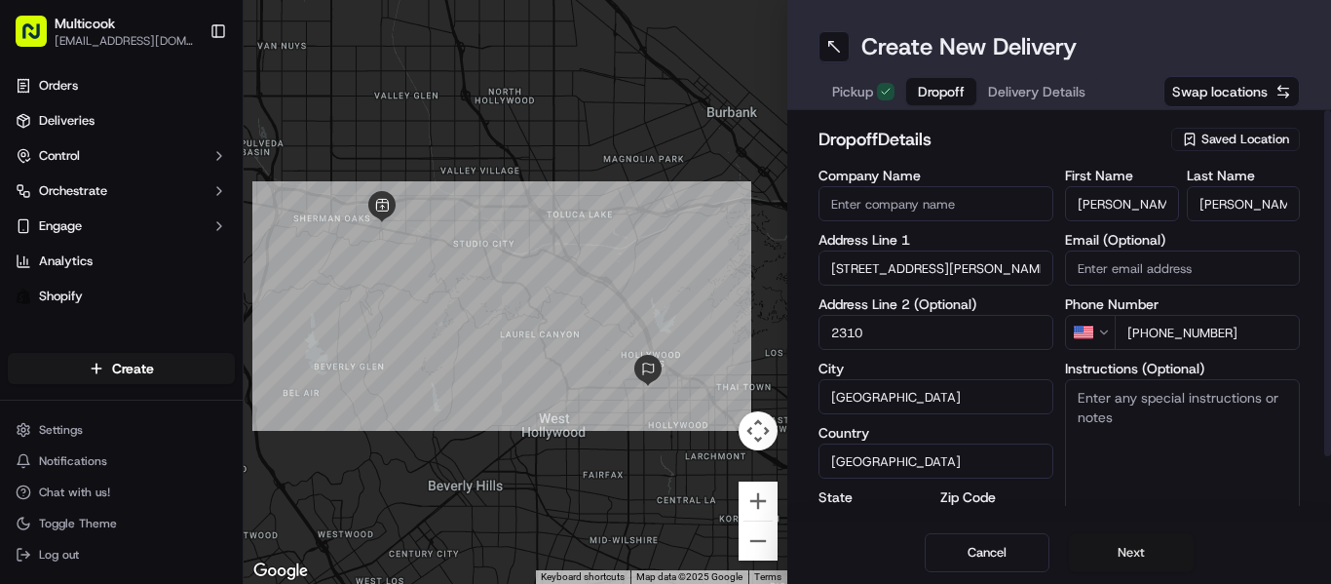
click at [1130, 539] on button "Next" at bounding box center [1131, 552] width 125 height 39
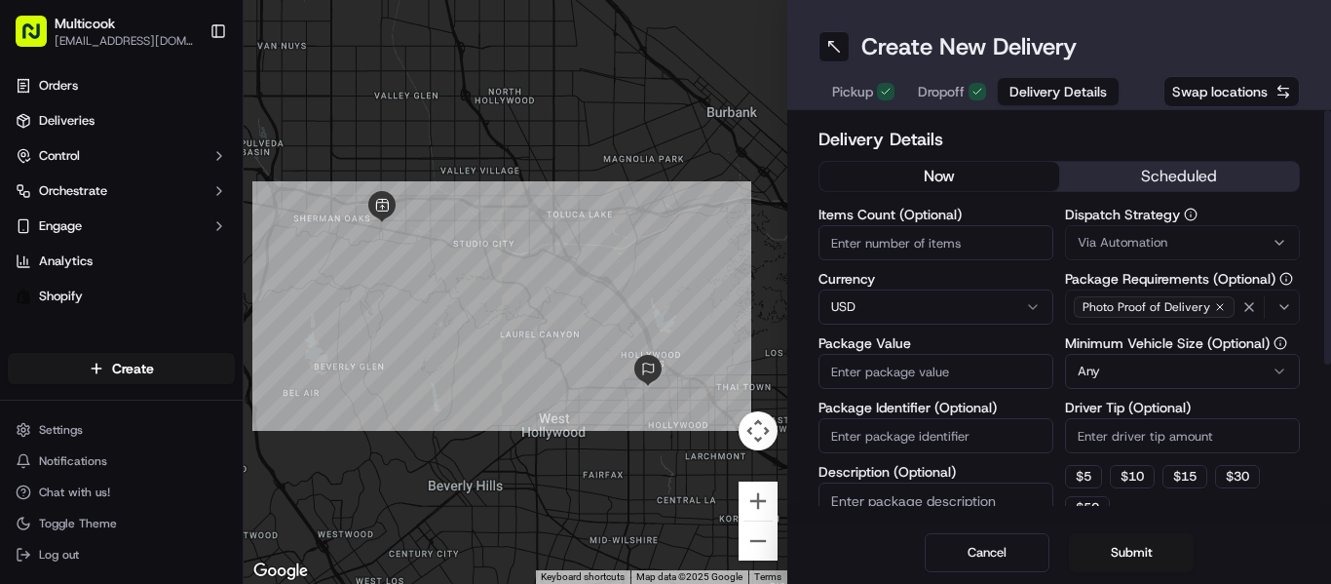
click at [989, 255] on input "Items Count (Optional)" at bounding box center [935, 242] width 235 height 35
type input "2"
click at [962, 358] on input "Package Value" at bounding box center [935, 371] width 235 height 35
type input "100"
click at [1077, 536] on button "Submit" at bounding box center [1131, 552] width 125 height 39
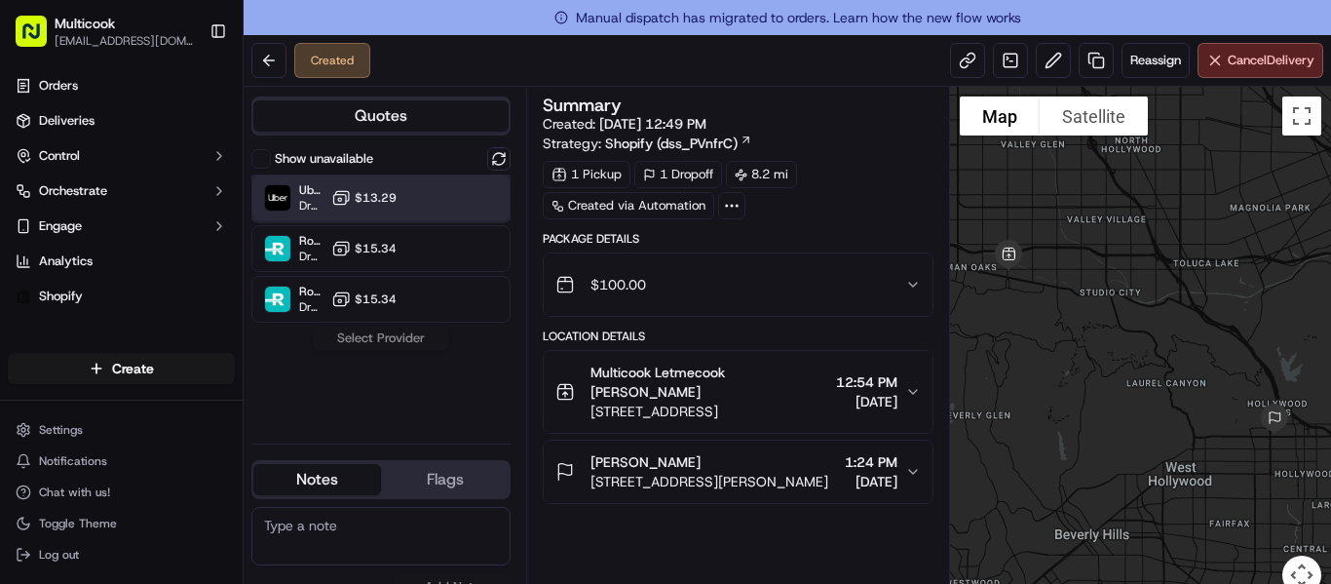
click at [425, 208] on div "Uber Dropoff ETA 42 minutes $13.29" at bounding box center [380, 197] width 259 height 47
click at [391, 333] on button "Assign Provider" at bounding box center [381, 337] width 138 height 23
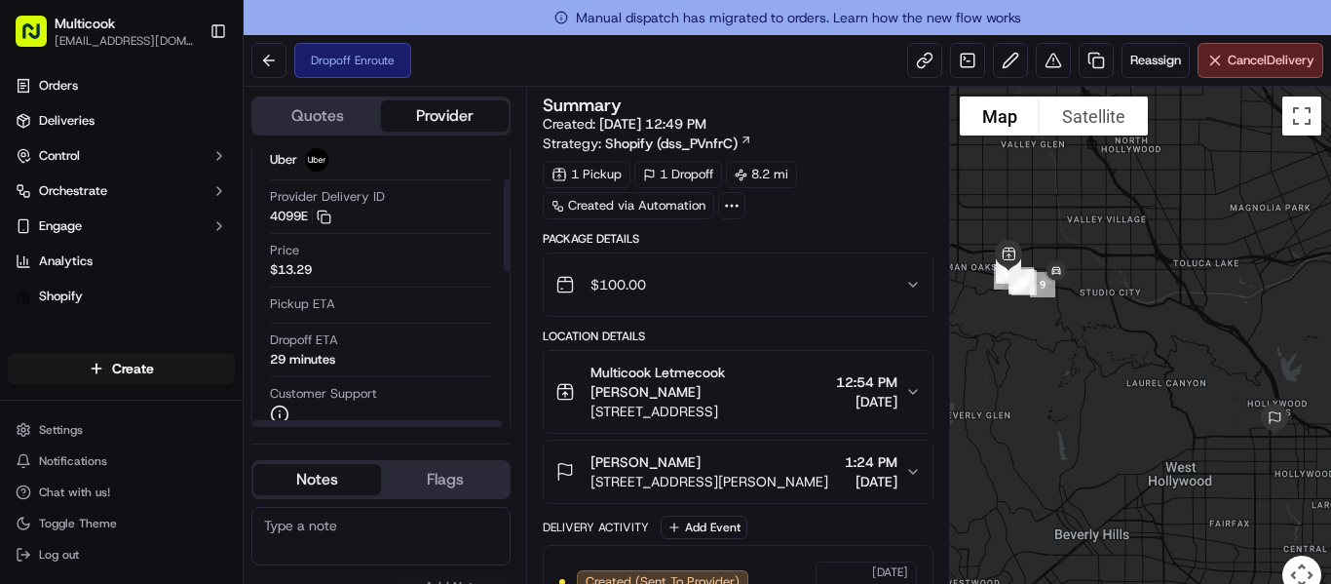
scroll to position [97, 0]
